Goal: Task Accomplishment & Management: Manage account settings

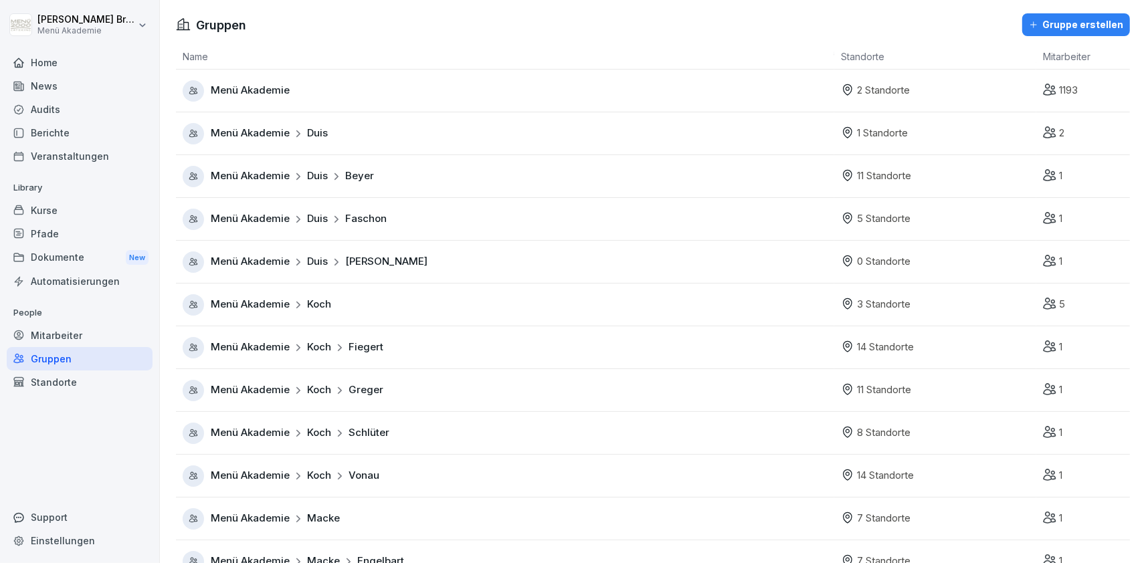
click at [107, 342] on div "Mitarbeiter" at bounding box center [80, 335] width 146 height 23
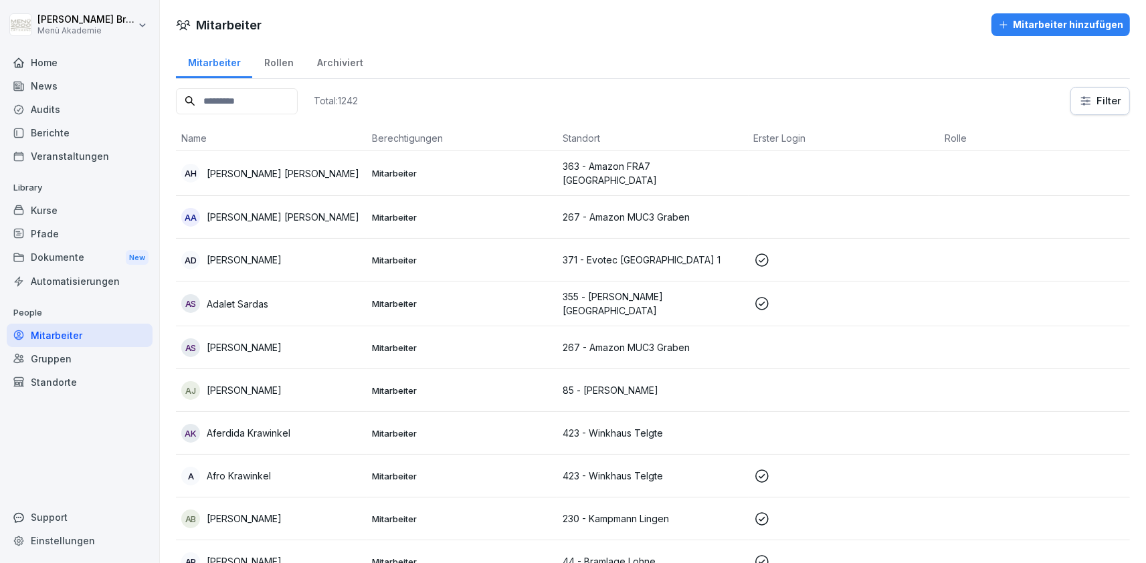
click at [231, 349] on p "[PERSON_NAME]" at bounding box center [244, 347] width 75 height 14
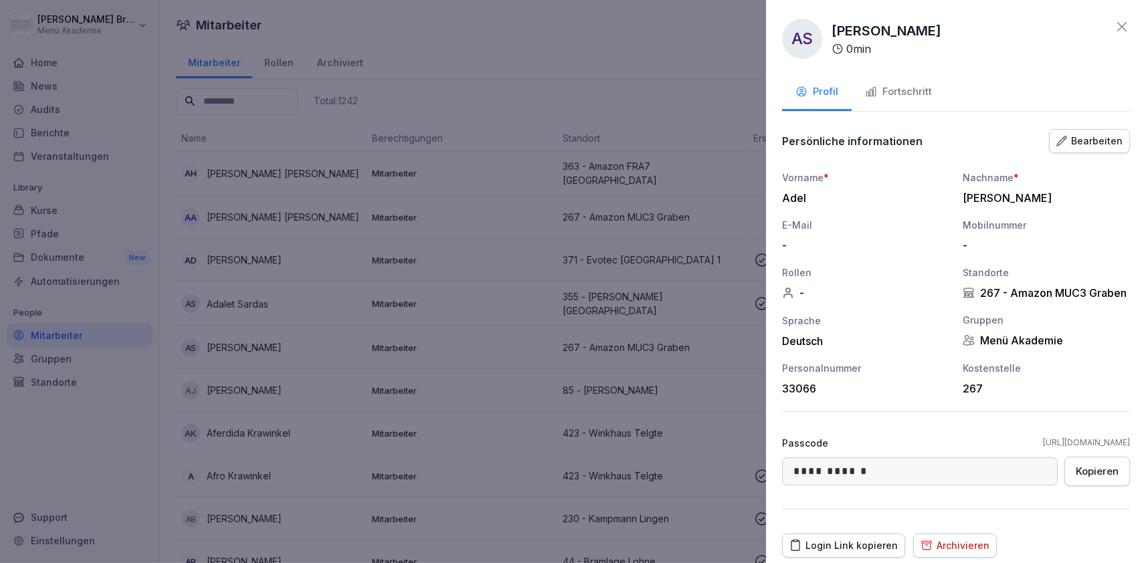
click at [656, 76] on div at bounding box center [573, 281] width 1146 height 563
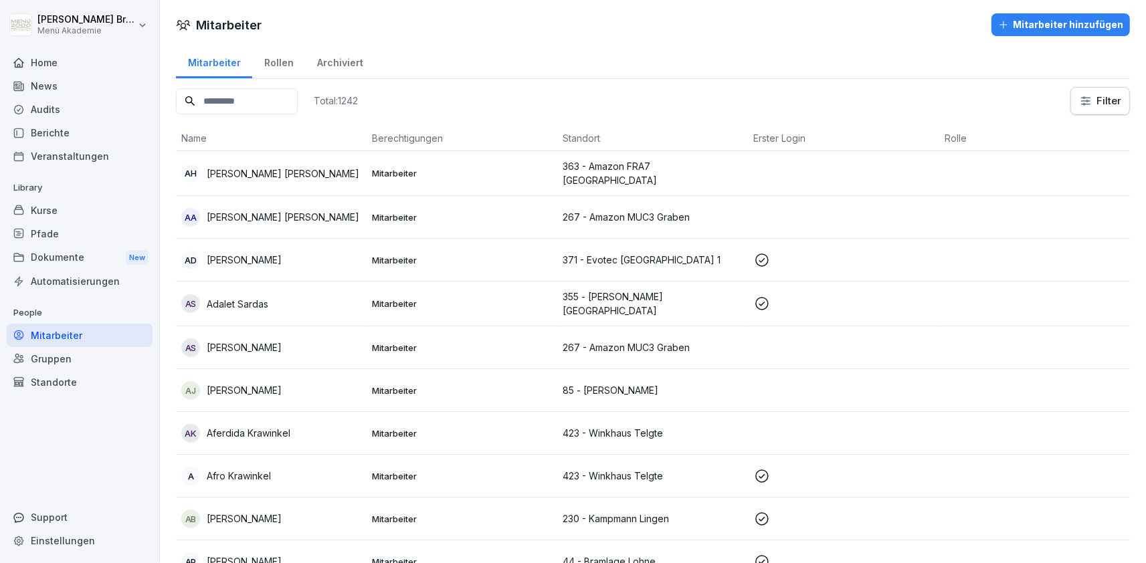
click at [257, 343] on p "[PERSON_NAME]" at bounding box center [244, 347] width 75 height 14
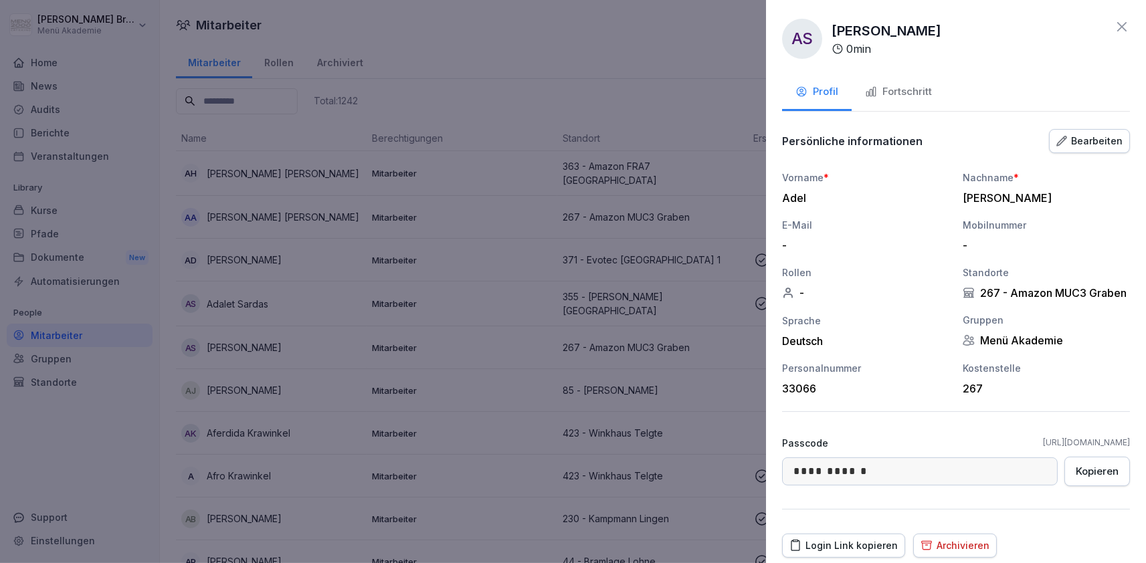
click at [621, 54] on div at bounding box center [573, 281] width 1146 height 563
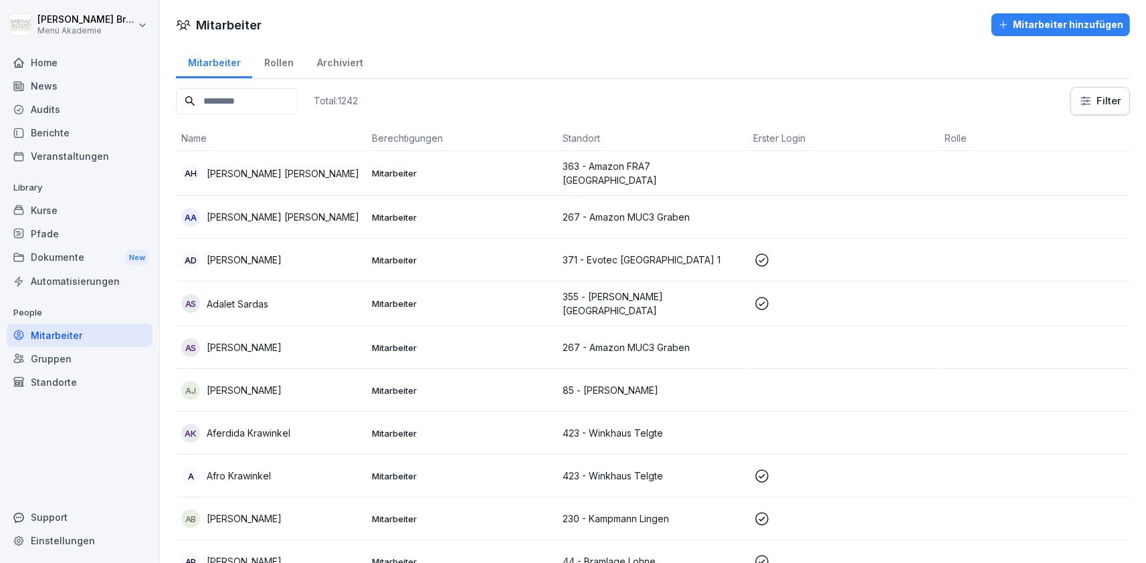
click at [69, 61] on div "Home" at bounding box center [80, 62] width 146 height 23
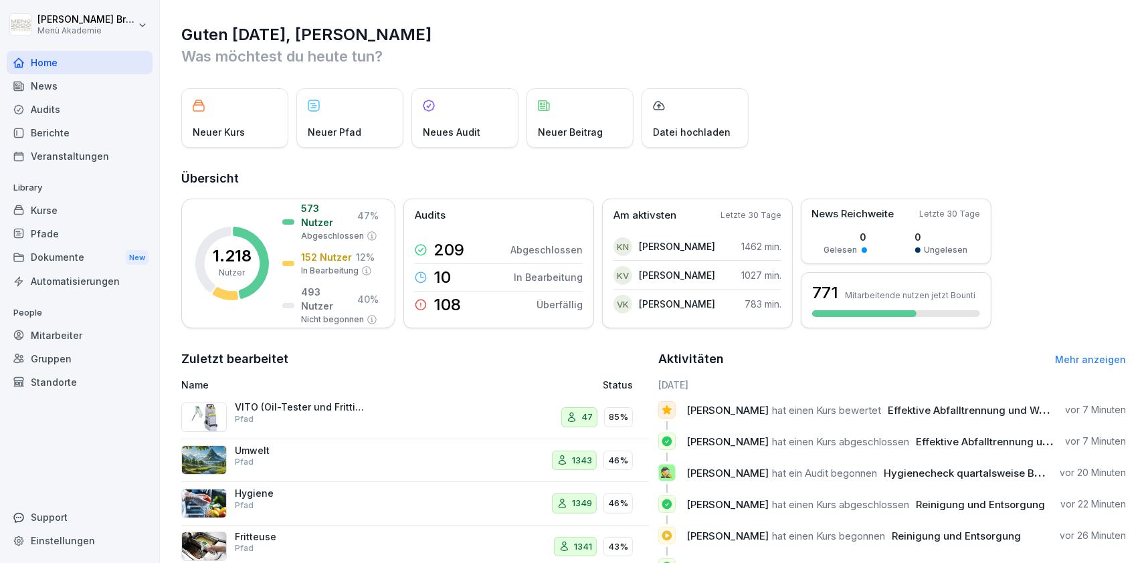
click at [62, 63] on div "Home" at bounding box center [80, 62] width 146 height 23
click at [77, 35] on html "Julia Bruns Menü Akademie Home News Audits Berichte Veranstaltungen Library Kur…" at bounding box center [573, 281] width 1146 height 563
click at [94, 92] on div "Abmelden" at bounding box center [85, 84] width 132 height 25
click at [36, 330] on div "Mitarbeiter" at bounding box center [80, 335] width 146 height 23
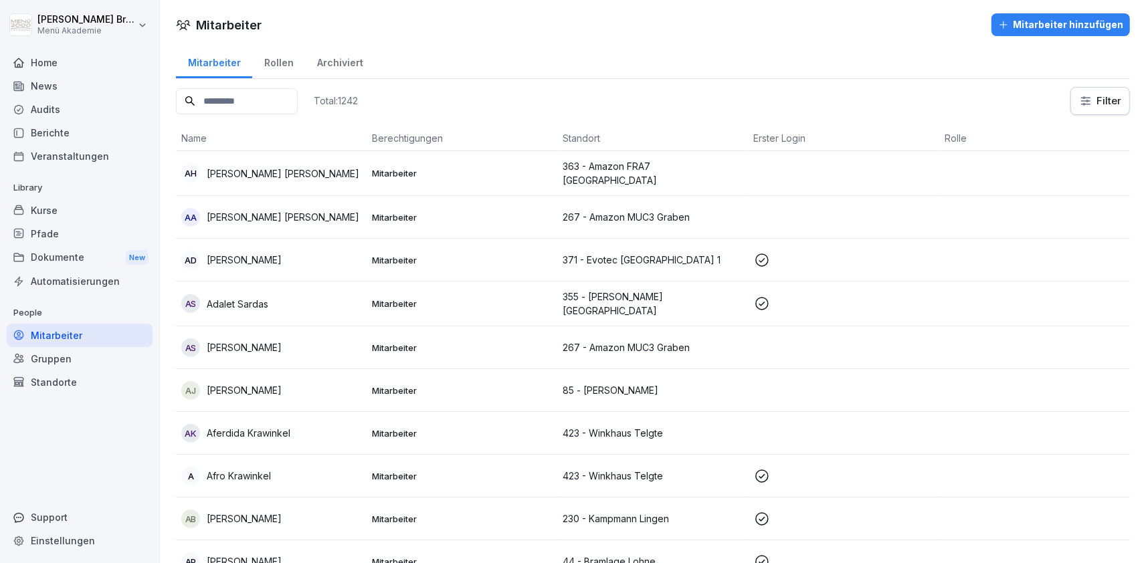
click at [213, 388] on p "[PERSON_NAME]" at bounding box center [244, 390] width 75 height 14
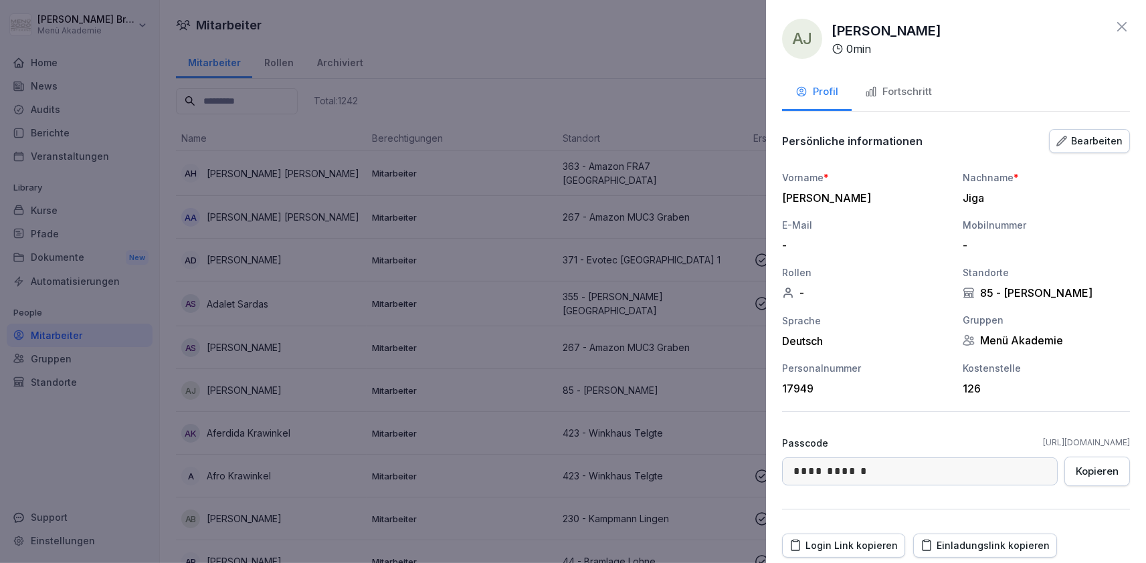
scroll to position [96, 0]
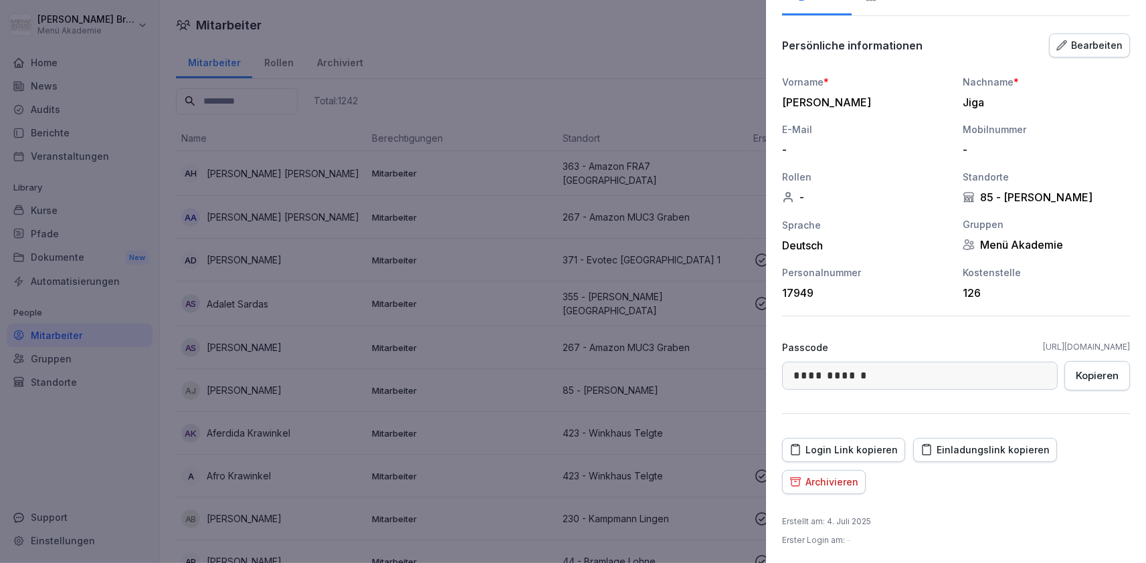
click at [948, 443] on div "Einladungslink kopieren" at bounding box center [984, 450] width 129 height 15
click at [300, 335] on div at bounding box center [573, 281] width 1146 height 563
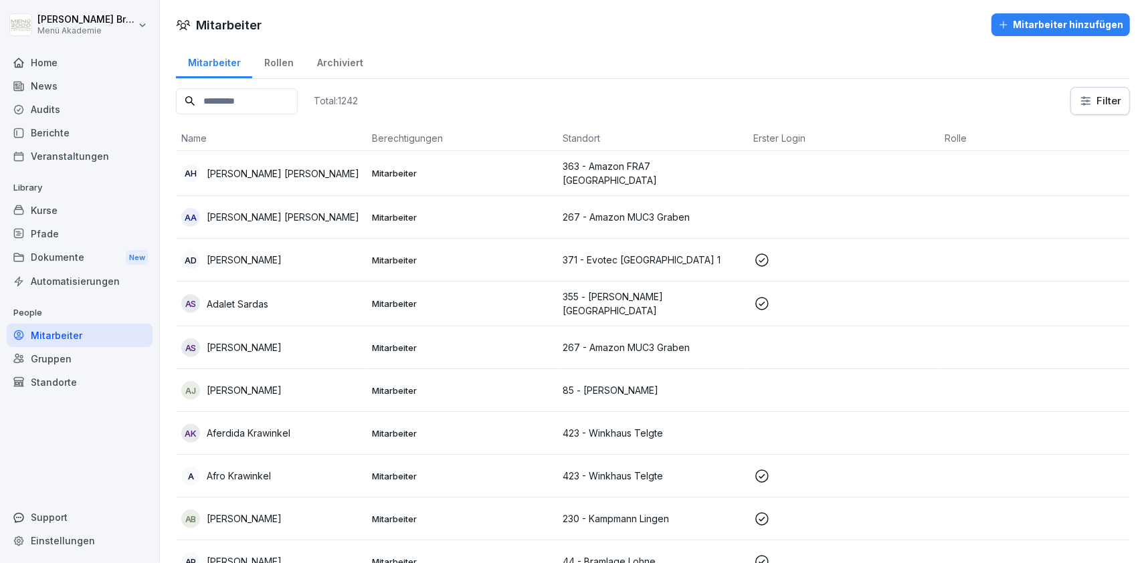
click at [272, 429] on p "Aferdida Krawinkel" at bounding box center [249, 433] width 84 height 14
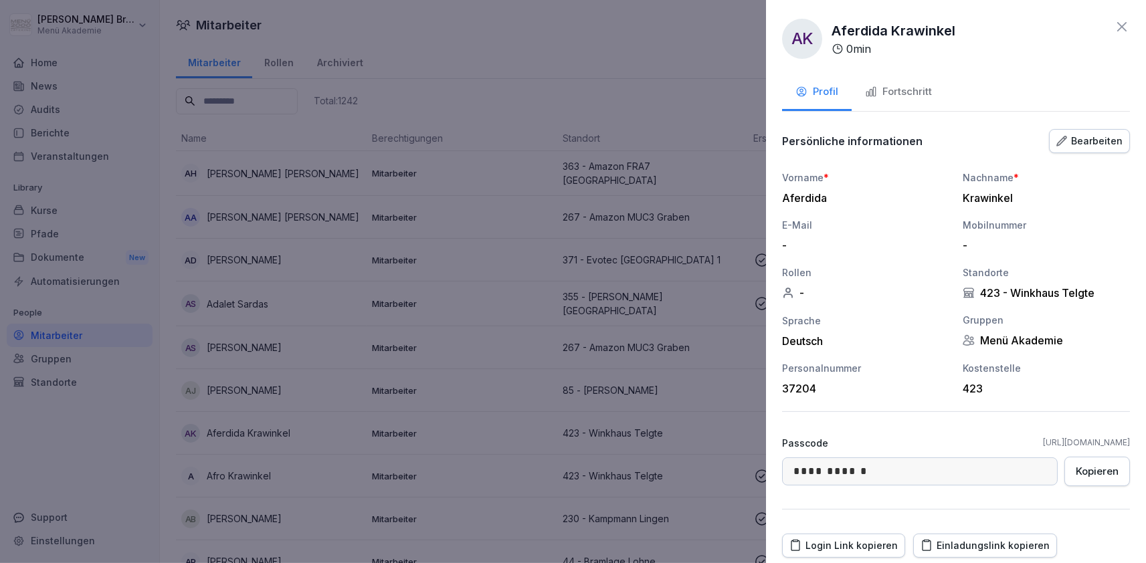
click at [968, 542] on div "Einladungslink kopieren" at bounding box center [984, 545] width 129 height 15
click at [629, 42] on div at bounding box center [573, 281] width 1146 height 563
